Goal: Task Accomplishment & Management: Use online tool/utility

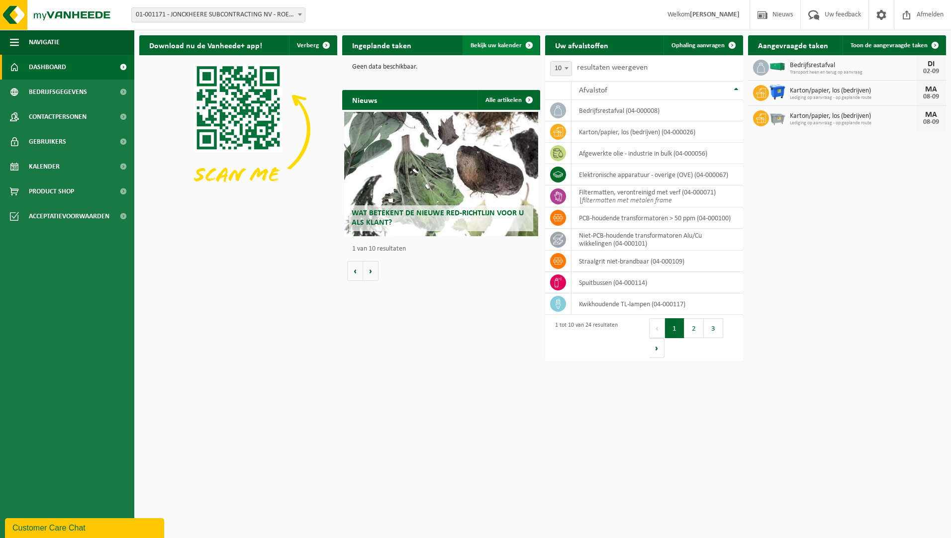
click at [496, 44] on span "Bekijk uw kalender" at bounding box center [496, 45] width 51 height 6
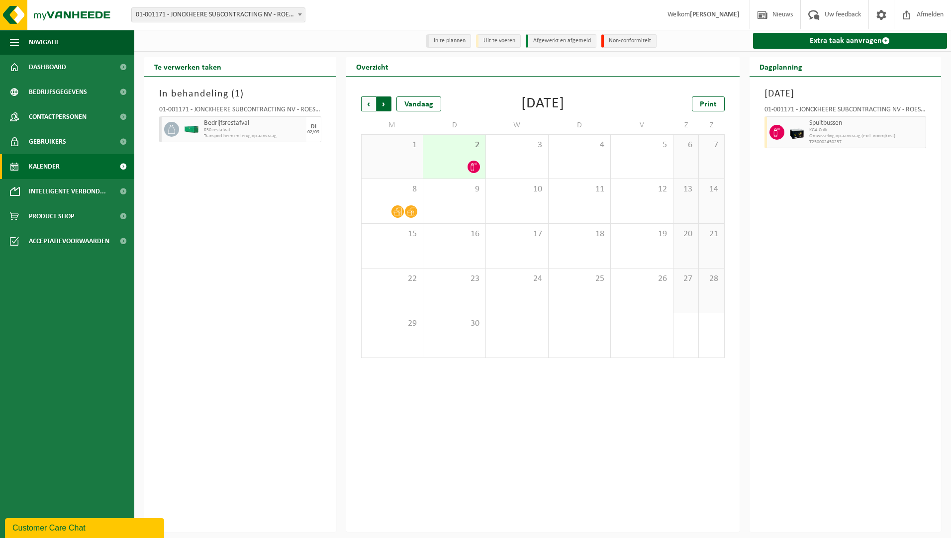
click at [373, 105] on span "Vorige" at bounding box center [368, 104] width 15 height 15
click at [385, 107] on span "Volgende" at bounding box center [384, 104] width 15 height 15
drag, startPoint x: 490, startPoint y: 105, endPoint x: 620, endPoint y: 104, distance: 130.4
click at [620, 104] on div "Vorige Volgende Vandaag September 2025 Print" at bounding box center [543, 104] width 364 height 15
drag, startPoint x: 620, startPoint y: 104, endPoint x: 608, endPoint y: 87, distance: 21.1
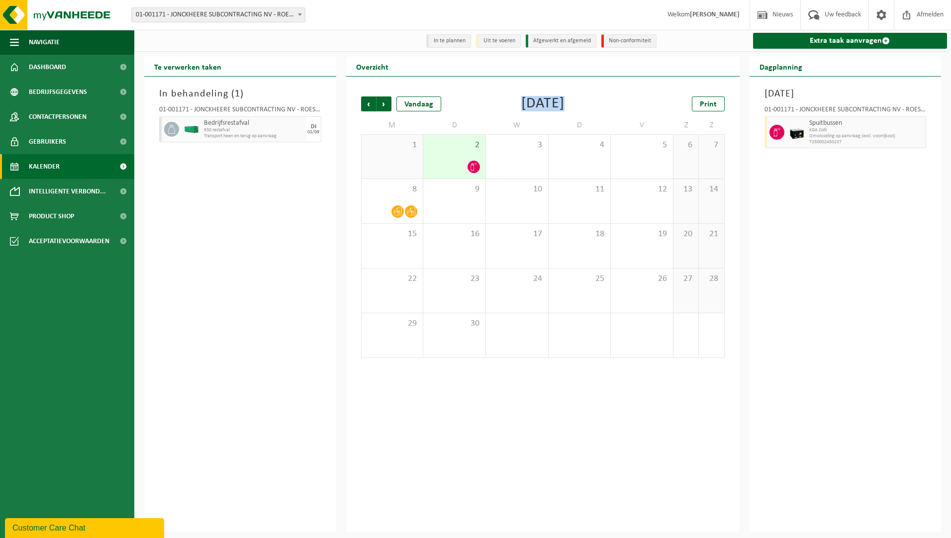
click at [608, 87] on div "Vorige Volgende Vandaag September 2025 Print M D W D V Z Z 1 2 3 4 5 6 7 8 9 10…" at bounding box center [543, 228] width 374 height 282
click at [782, 194] on div "Dinsdag 2 september 2025 01-001171 - JONCKHEERE SUBCONTRACTING NV - ROESELARE S…" at bounding box center [846, 305] width 192 height 456
click at [841, 38] on link "Extra taak aanvragen" at bounding box center [850, 41] width 195 height 16
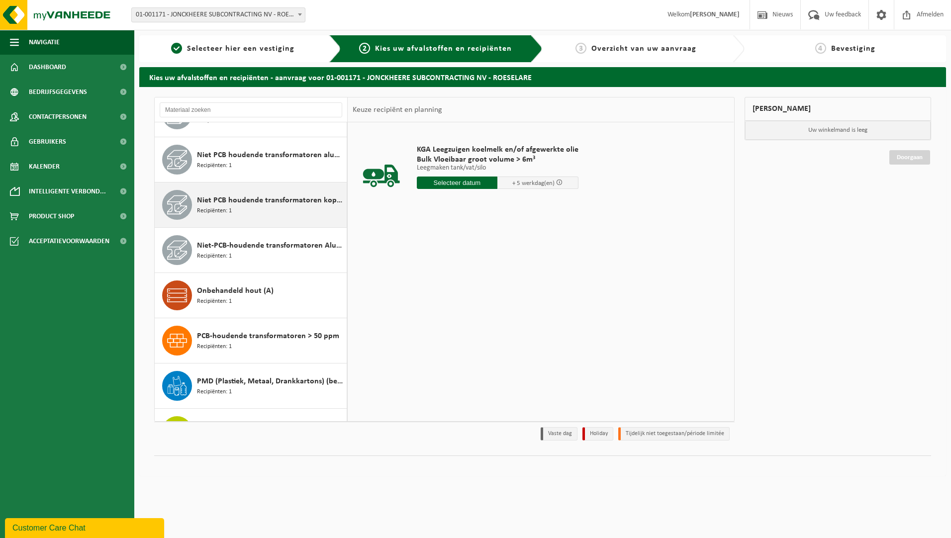
scroll to position [547, 0]
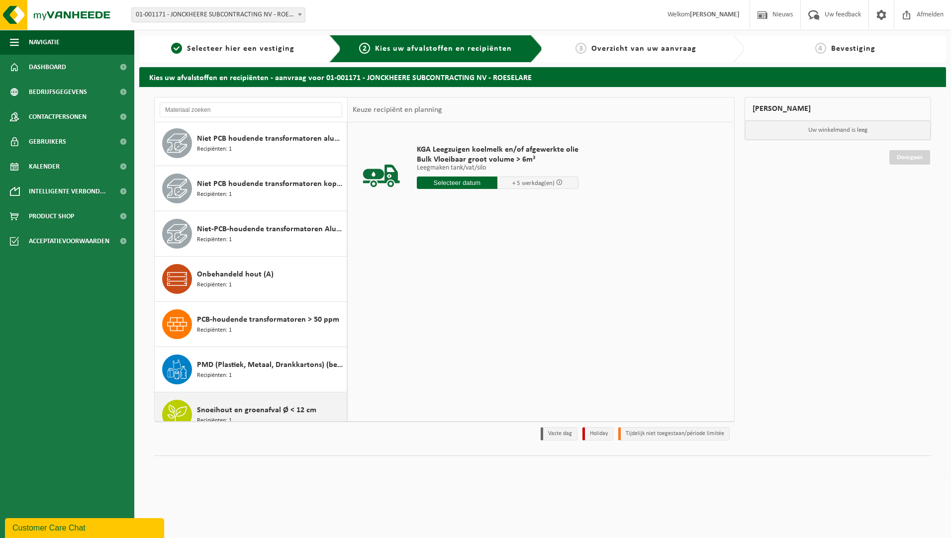
click at [280, 404] on span "Snoeihout en groenafval Ø < 12 cm" at bounding box center [256, 410] width 119 height 12
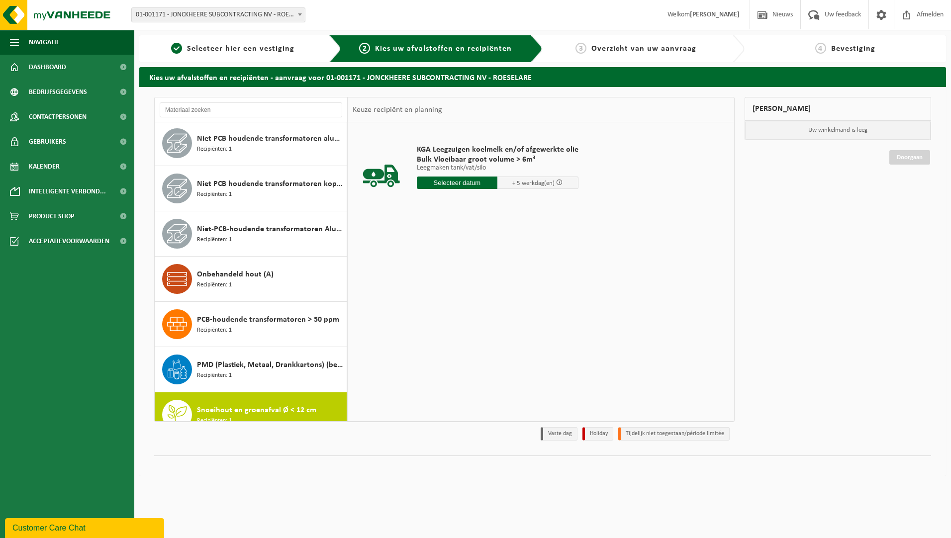
scroll to position [743, 0]
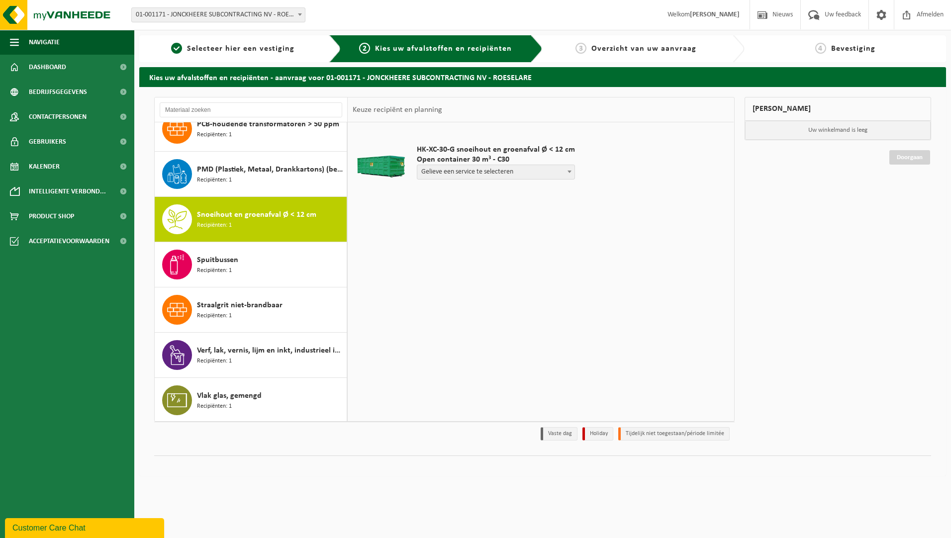
click at [495, 169] on span "Gelieve een service te selecteren" at bounding box center [495, 172] width 157 height 14
select select "P2PL-VEL-098237_HK-XC-30-GN-00_04-000146_46"
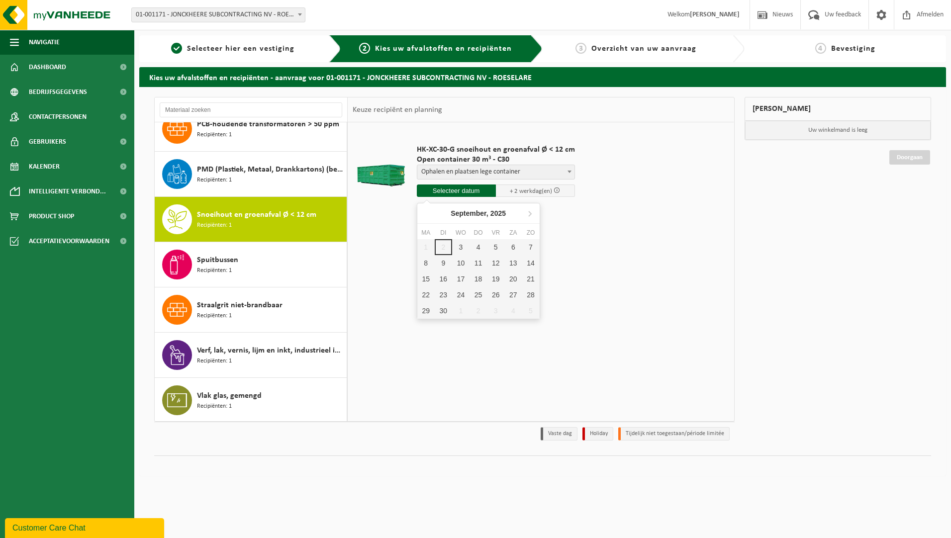
click at [474, 192] on input "text" at bounding box center [456, 191] width 79 height 12
click at [460, 246] on div "3" at bounding box center [460, 247] width 17 height 16
type input "Van 2025-09-03"
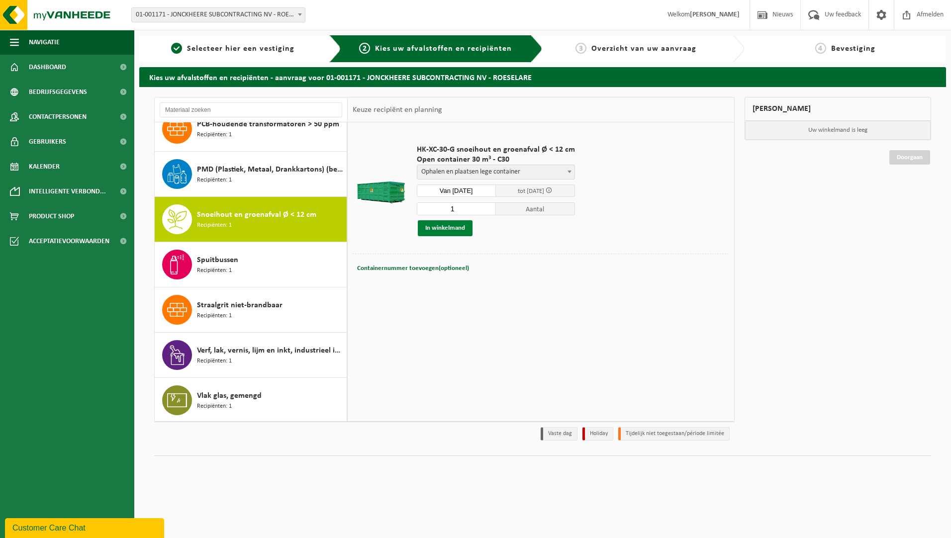
click at [459, 229] on button "In winkelmand" at bounding box center [445, 228] width 55 height 16
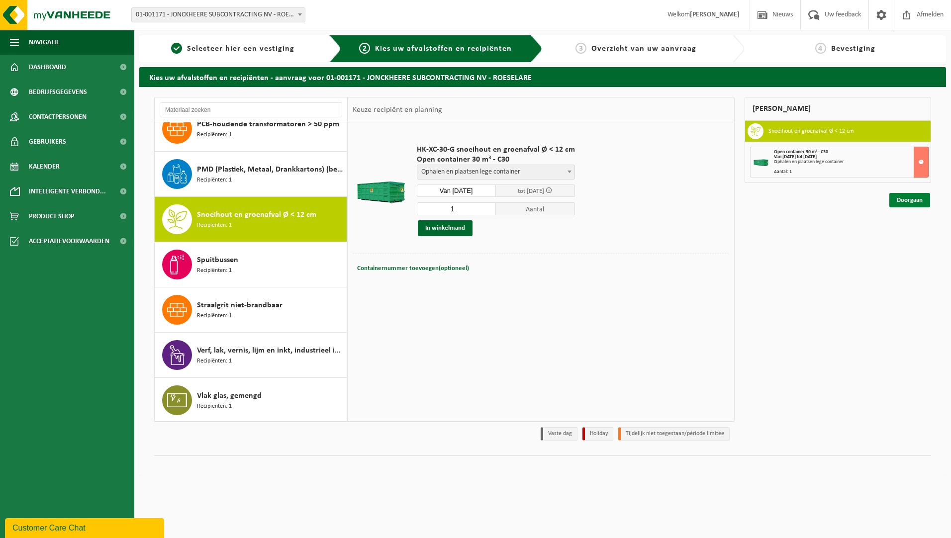
click at [902, 209] on div "Mijn winkelmand Snoeihout en groenafval Ø < 12 cm Open container 30 m³ - C30 Va…" at bounding box center [838, 271] width 197 height 349
click at [904, 205] on link "Doorgaan" at bounding box center [910, 200] width 41 height 14
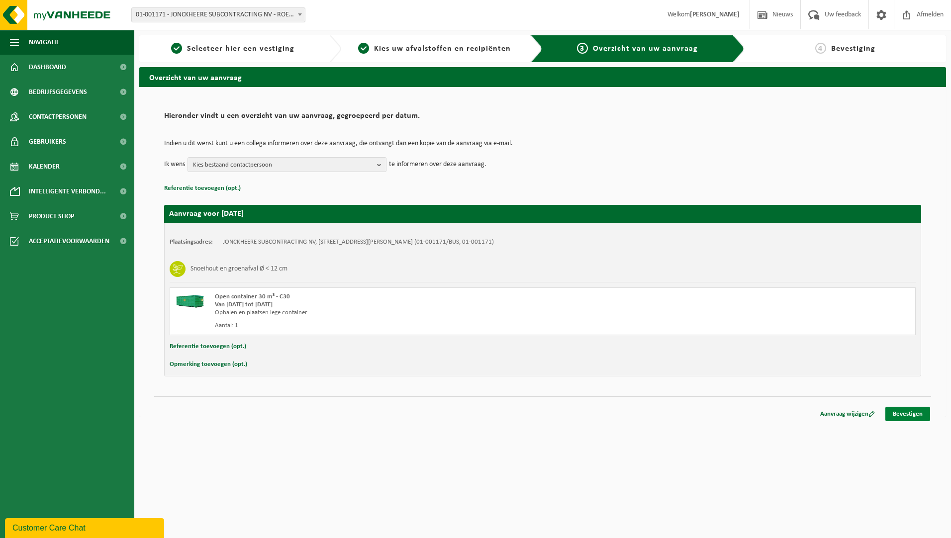
click at [907, 419] on link "Bevestigen" at bounding box center [908, 414] width 45 height 14
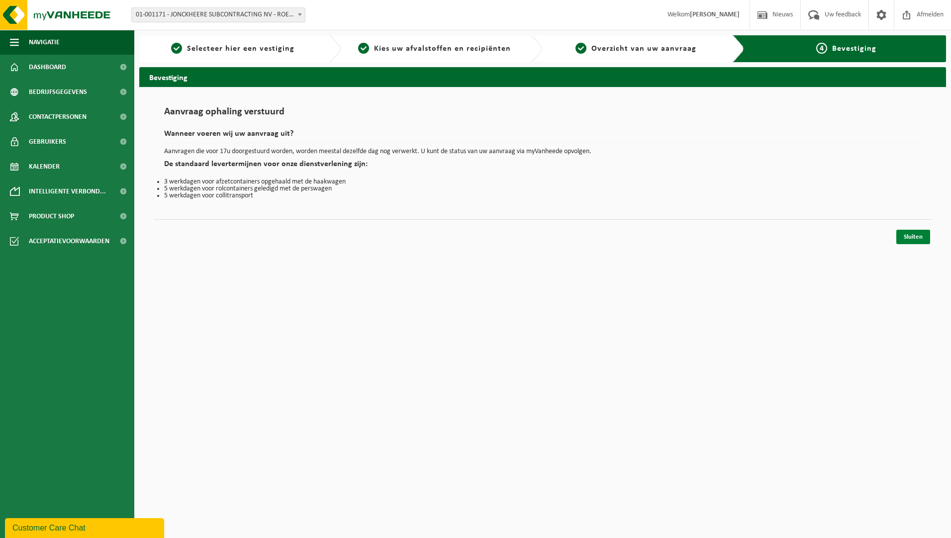
click at [904, 235] on link "Sluiten" at bounding box center [914, 237] width 34 height 14
